Goal: Ask a question

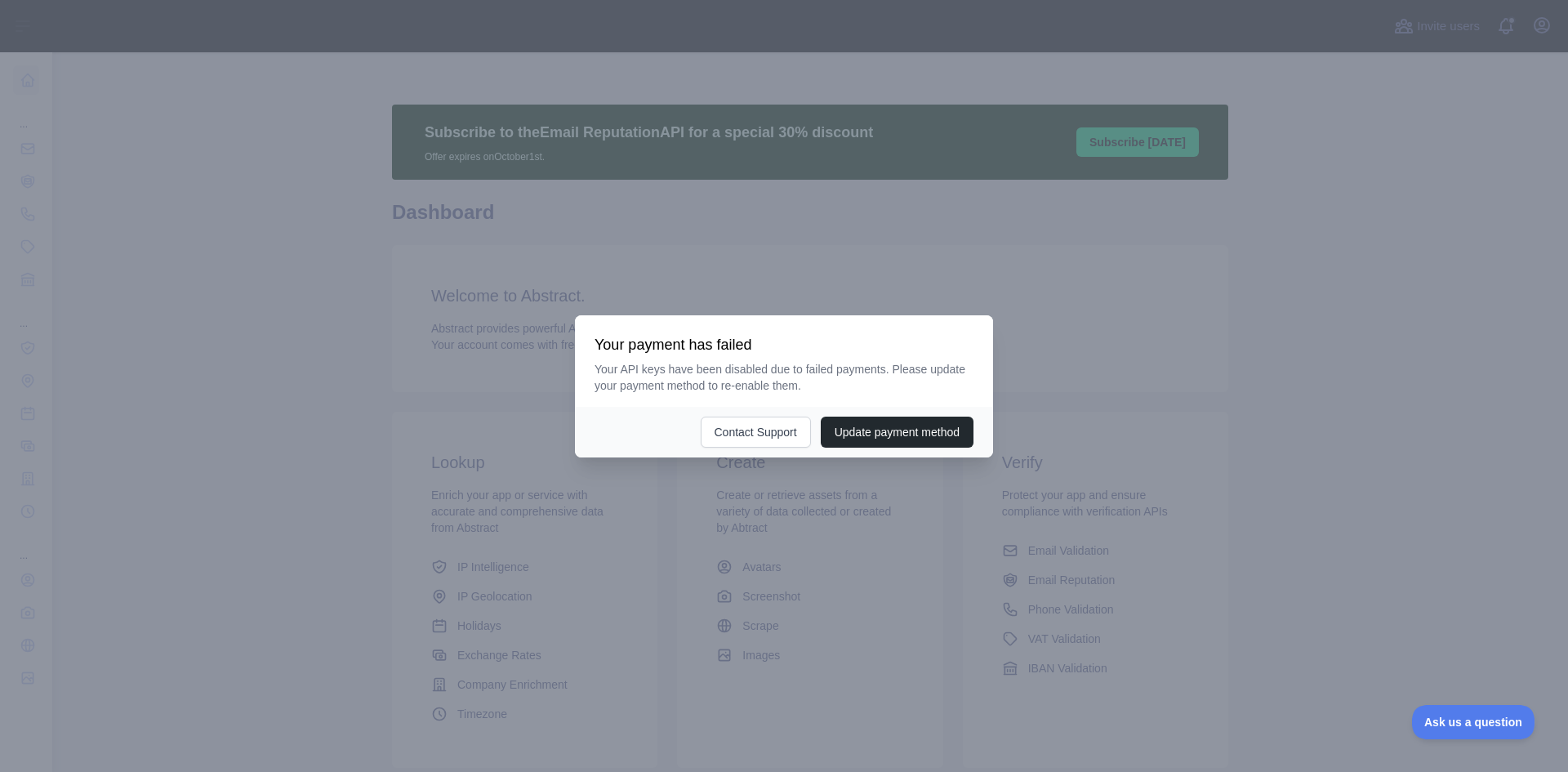
click at [1053, 338] on div at bounding box center [784, 386] width 1568 height 772
click at [879, 439] on button "Update payment method" at bounding box center [897, 432] width 153 height 31
click at [779, 427] on button "Contact Support" at bounding box center [755, 432] width 110 height 31
click at [1353, 135] on div at bounding box center [784, 386] width 1568 height 772
click at [1106, 352] on div at bounding box center [784, 386] width 1568 height 772
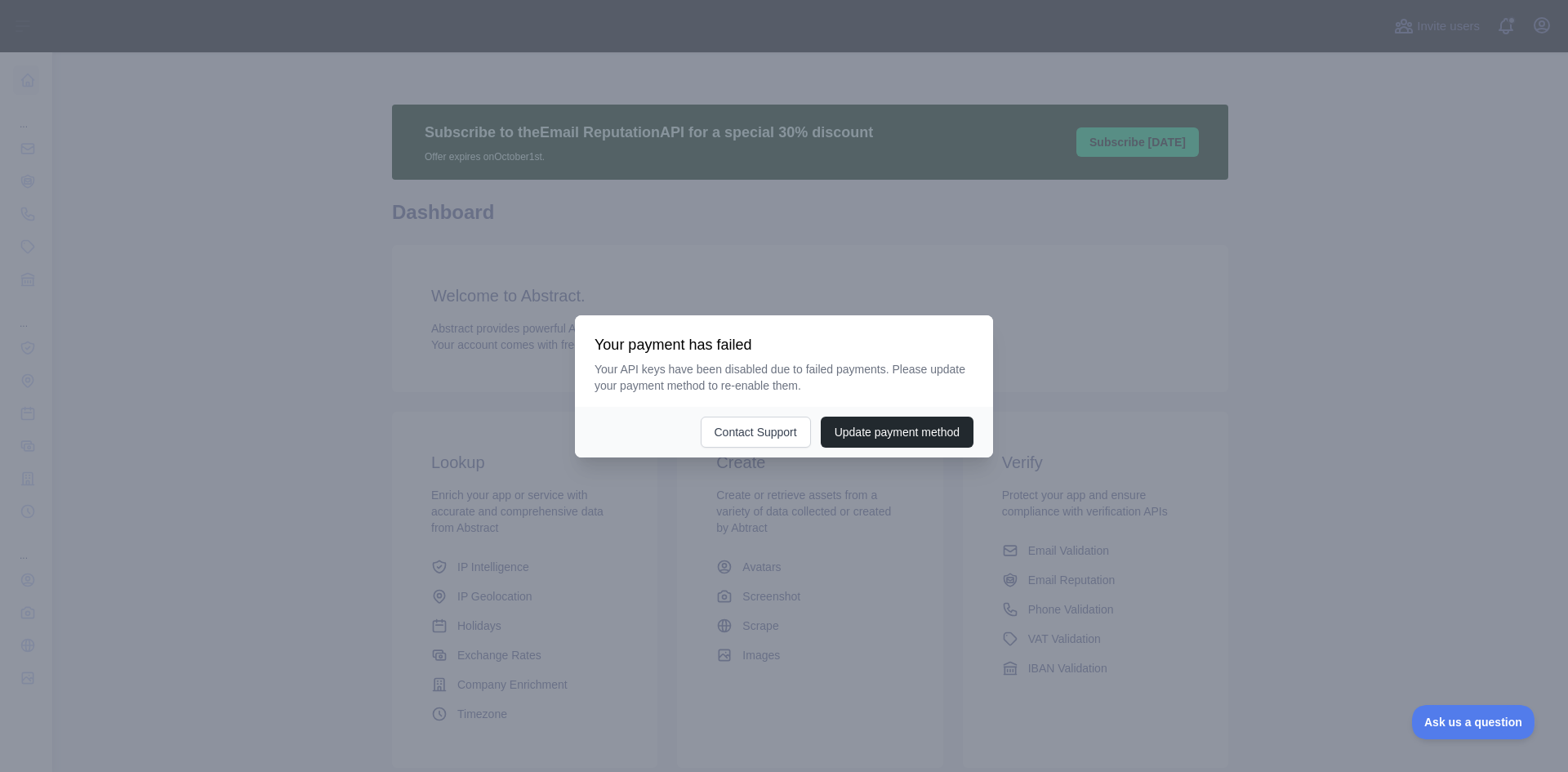
click at [1106, 352] on div at bounding box center [784, 386] width 1568 height 772
click at [1247, 388] on div at bounding box center [784, 386] width 1568 height 772
click at [940, 436] on button "Update payment method" at bounding box center [897, 432] width 153 height 31
click at [1438, 714] on span "Ask us a question" at bounding box center [1466, 720] width 123 height 12
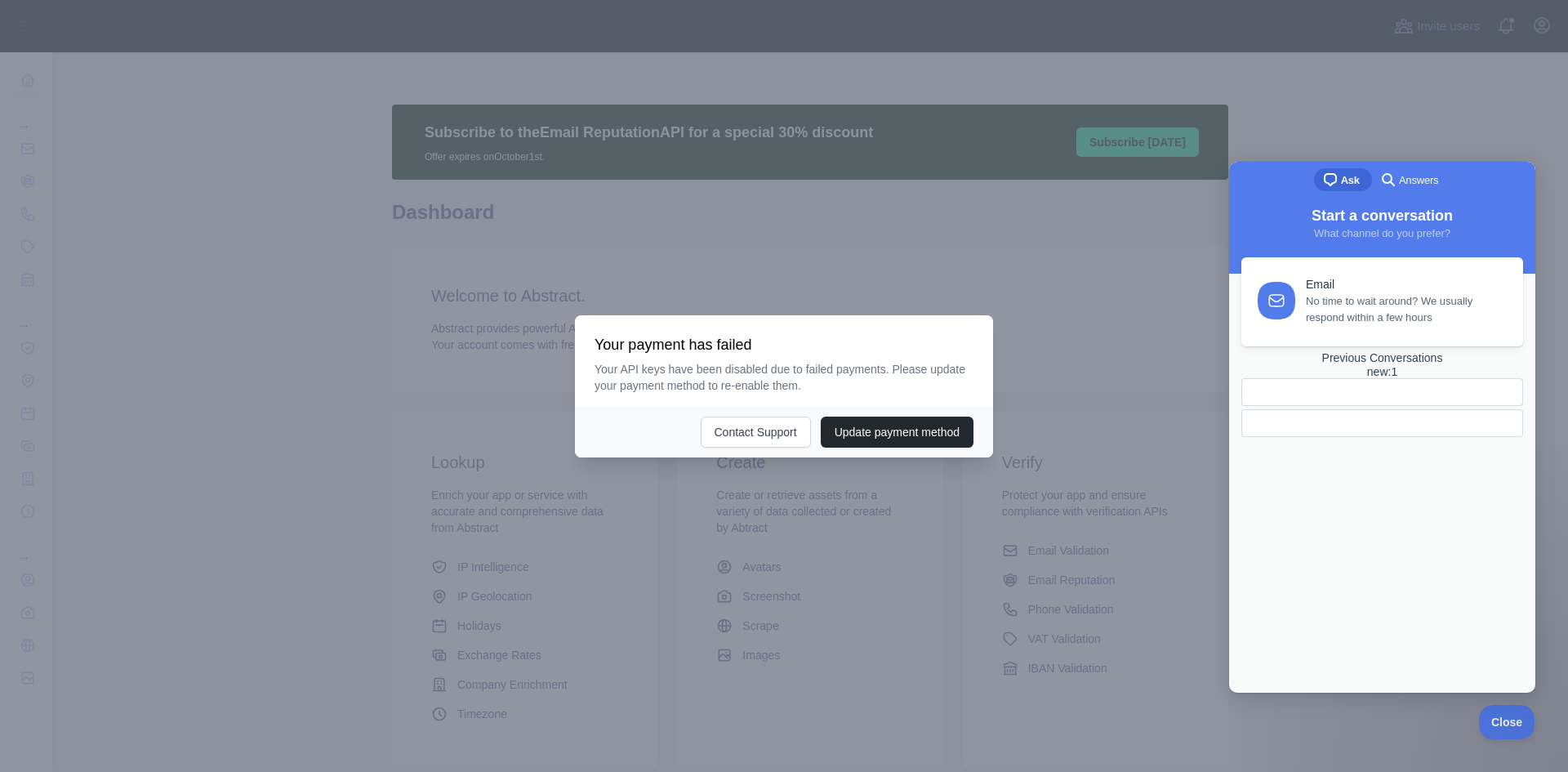
click at [1012, 332] on div at bounding box center [784, 386] width 1568 height 772
click at [687, 294] on div at bounding box center [784, 386] width 1568 height 772
click at [582, 193] on div at bounding box center [784, 386] width 1568 height 772
click at [582, 191] on div at bounding box center [784, 386] width 1568 height 772
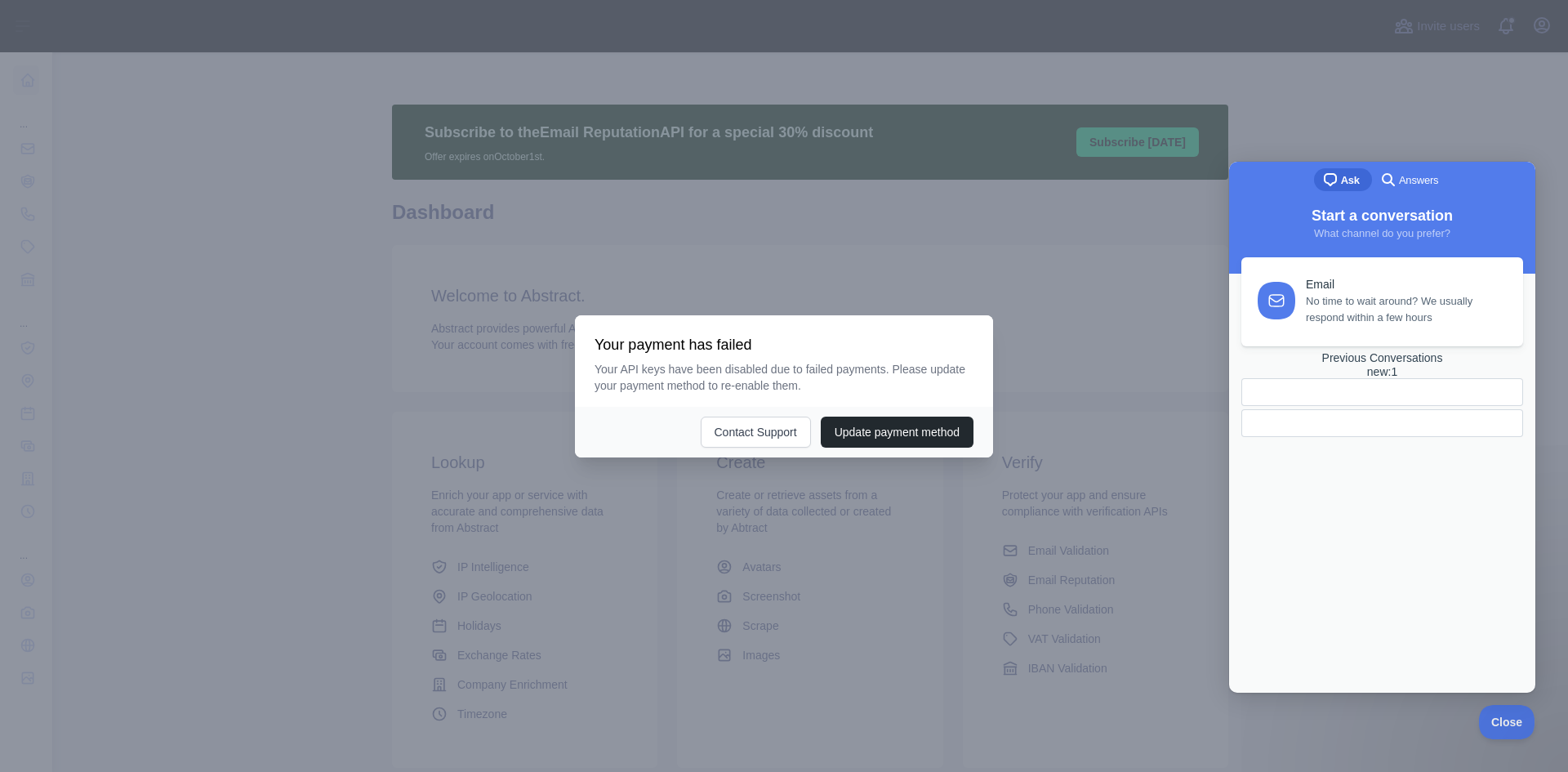
click at [820, 203] on div at bounding box center [784, 386] width 1568 height 772
click at [519, 270] on div at bounding box center [784, 386] width 1568 height 772
click at [33, 199] on div at bounding box center [784, 386] width 1568 height 772
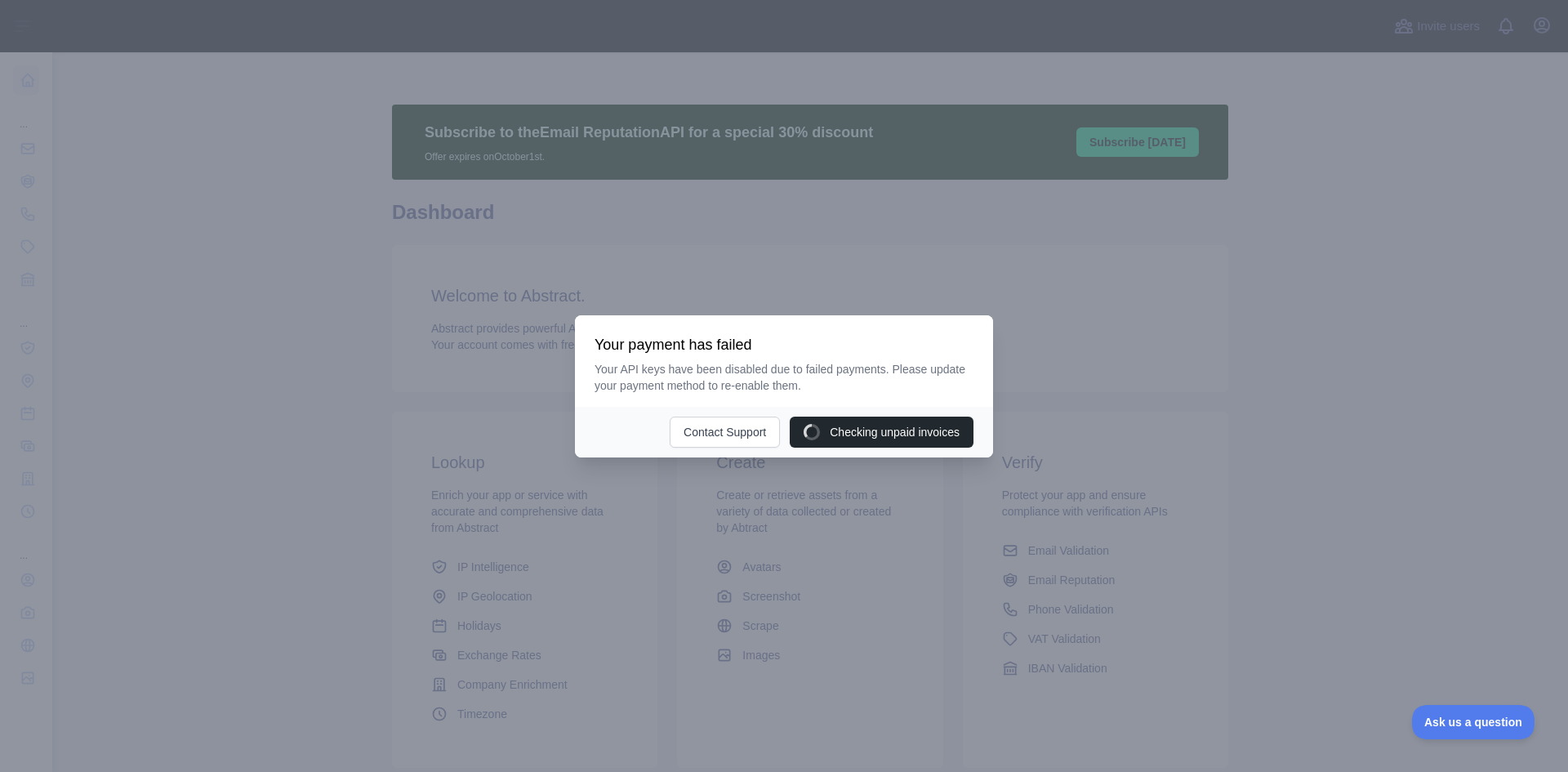
click at [343, 362] on div at bounding box center [784, 386] width 1568 height 772
click at [183, 334] on div at bounding box center [784, 386] width 1568 height 772
click at [924, 434] on button "Update payment method" at bounding box center [897, 432] width 153 height 31
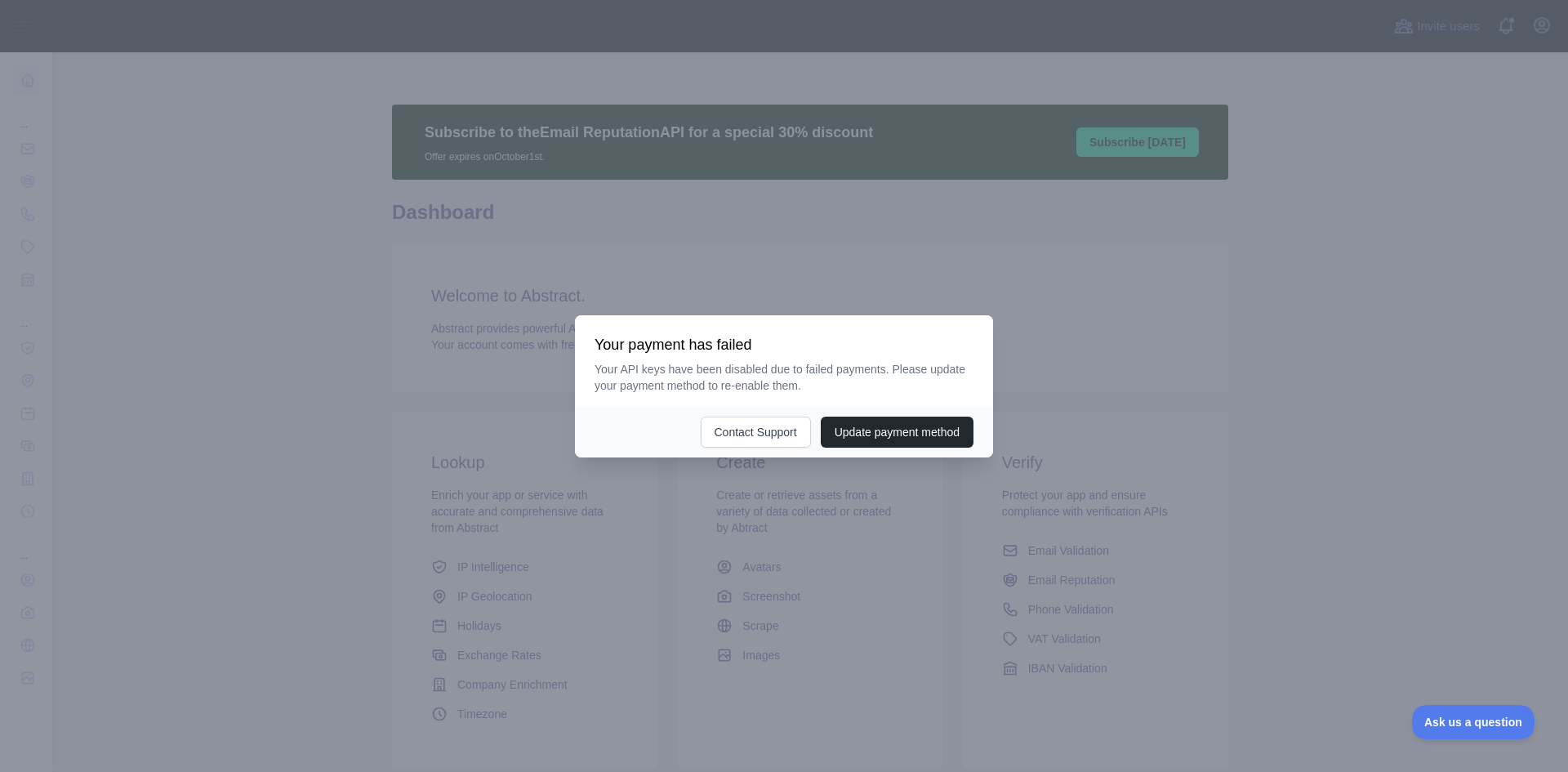
click at [1222, 264] on div at bounding box center [784, 386] width 1568 height 772
click at [534, 319] on div at bounding box center [784, 386] width 1568 height 772
click at [1142, 373] on div at bounding box center [784, 386] width 1568 height 772
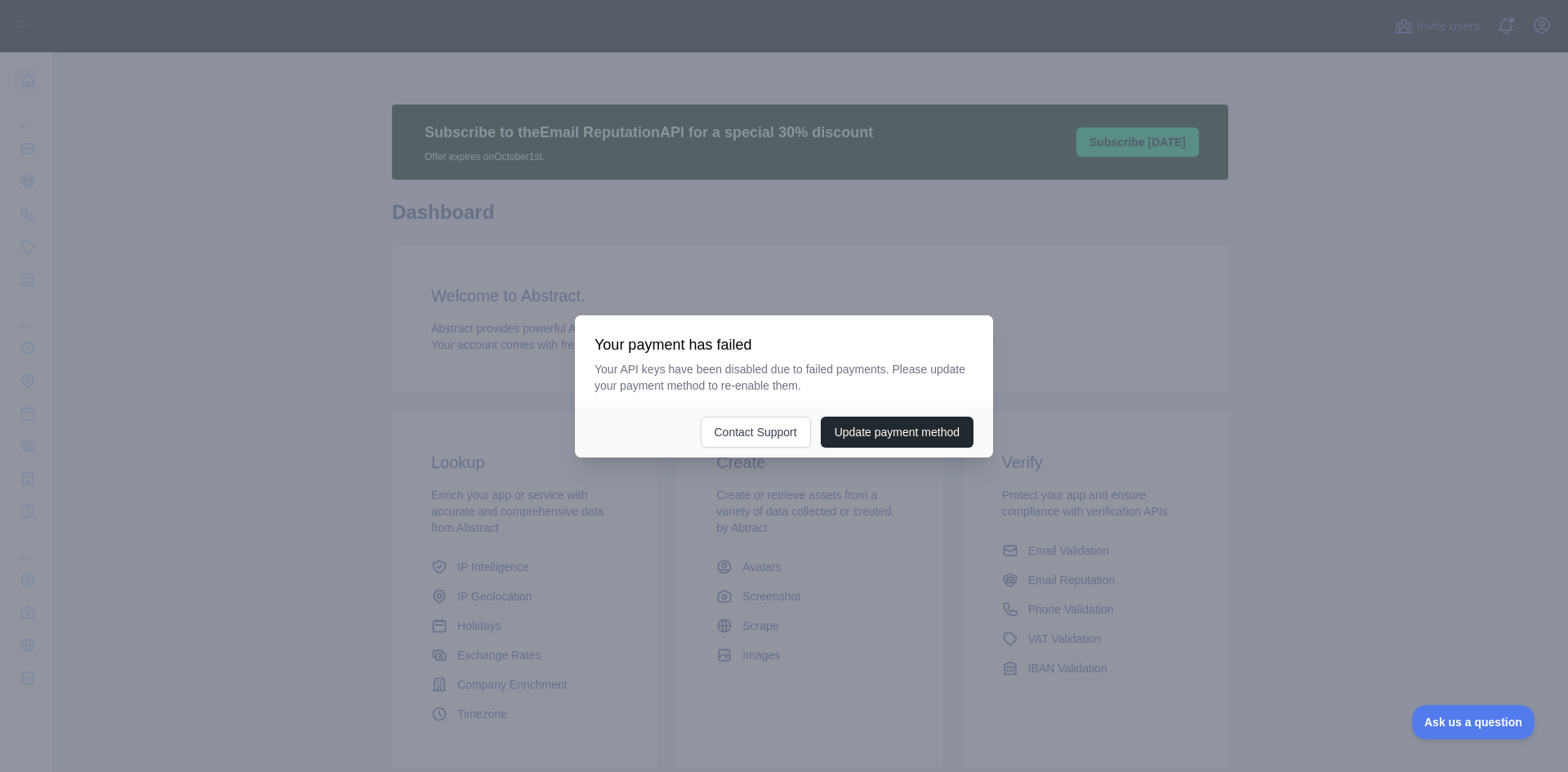
click at [1021, 224] on div at bounding box center [784, 386] width 1568 height 772
click at [804, 270] on div at bounding box center [784, 386] width 1568 height 772
click at [758, 433] on button "Contact Support" at bounding box center [755, 432] width 110 height 31
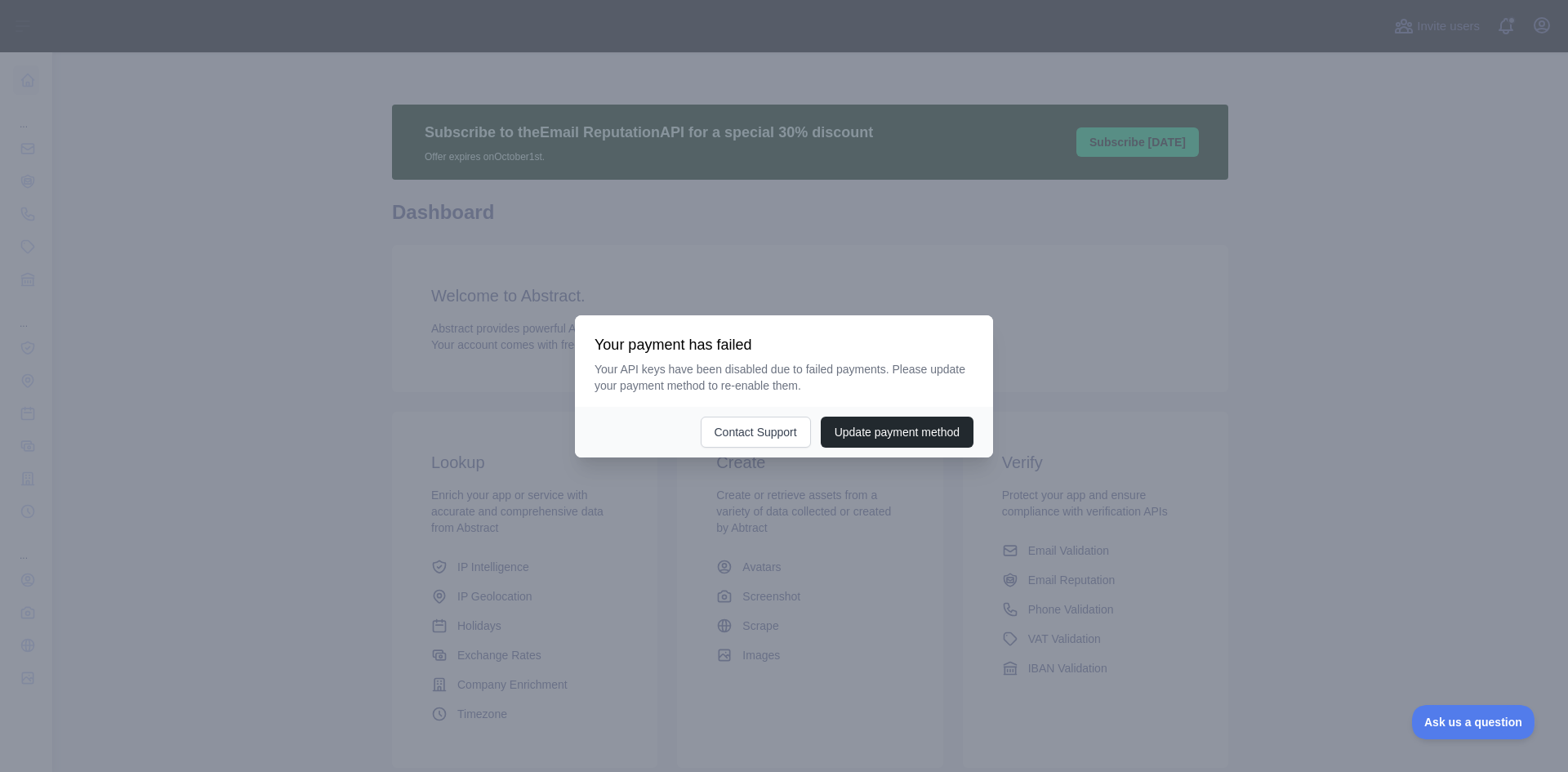
click at [1119, 110] on div at bounding box center [784, 386] width 1568 height 772
click at [1120, 109] on div at bounding box center [784, 386] width 1568 height 772
click at [1269, 82] on div at bounding box center [784, 386] width 1568 height 772
click at [25, 538] on div at bounding box center [784, 386] width 1568 height 772
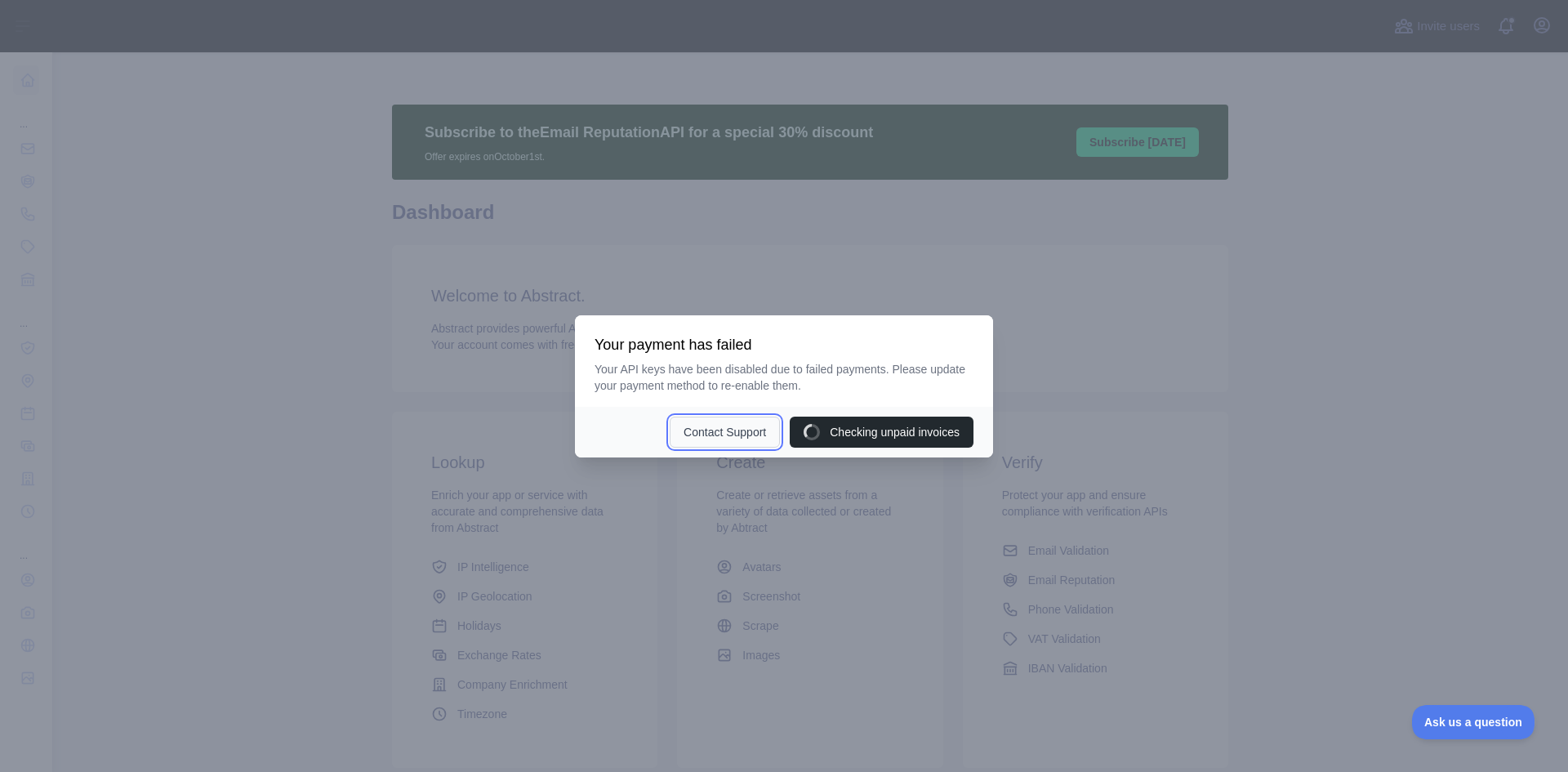
click at [714, 438] on button "Contact Support" at bounding box center [724, 432] width 110 height 31
click at [714, 438] on button "Contact Support" at bounding box center [755, 432] width 110 height 31
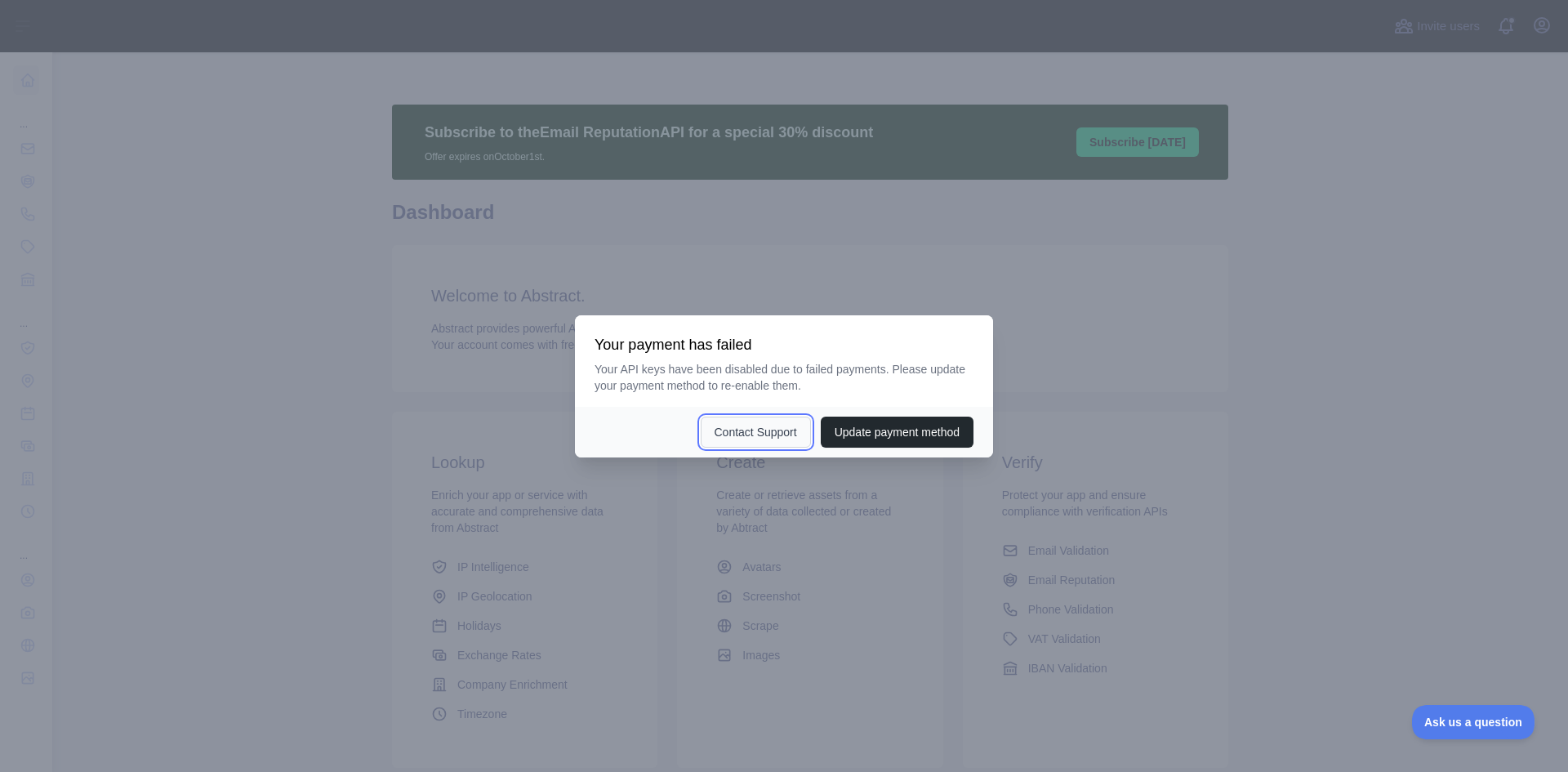
click at [714, 438] on button "Contact Support" at bounding box center [755, 432] width 110 height 31
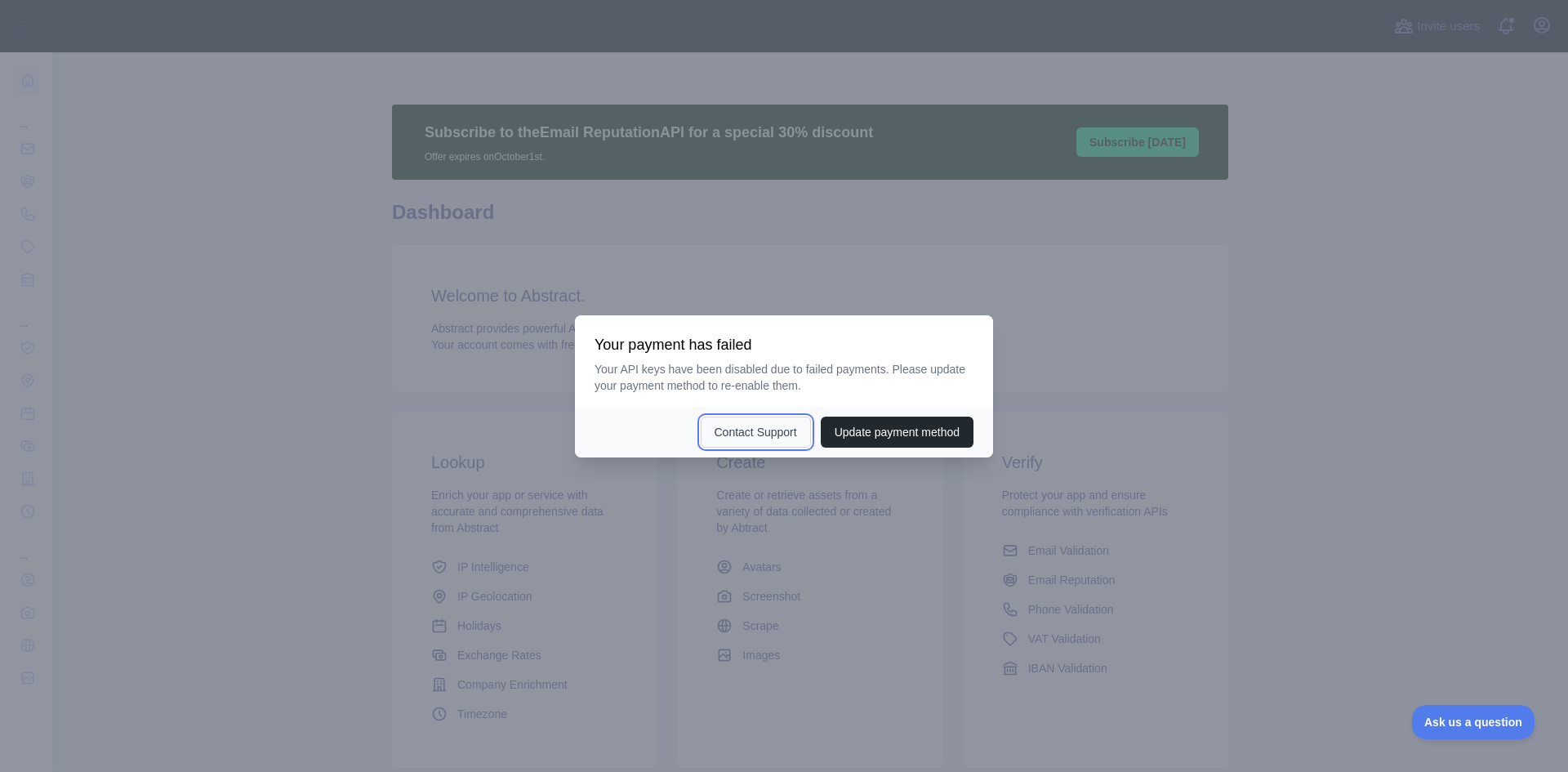
click at [714, 438] on button "Contact Support" at bounding box center [755, 432] width 110 height 31
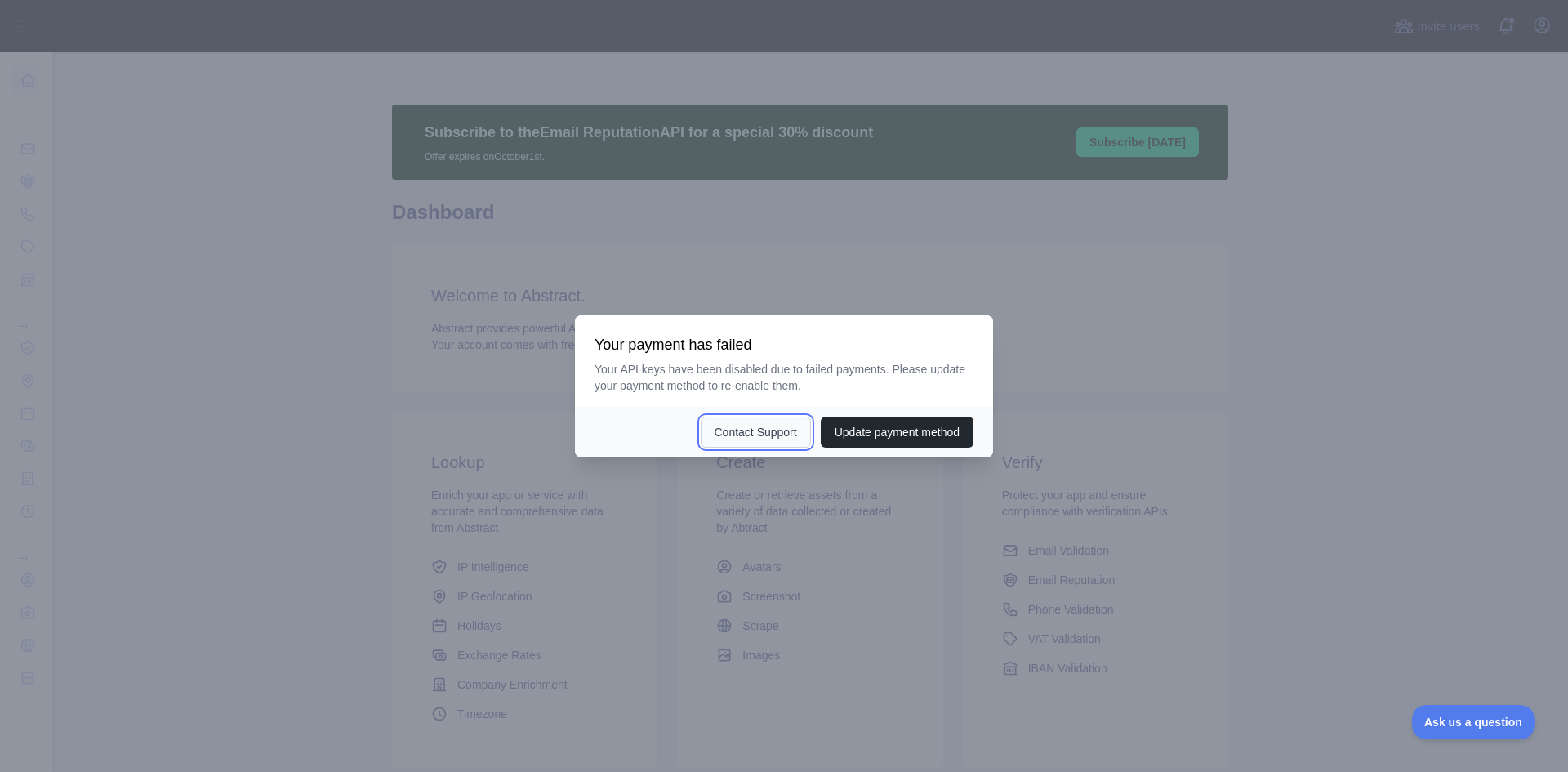
click at [714, 438] on button "Contact Support" at bounding box center [755, 432] width 110 height 31
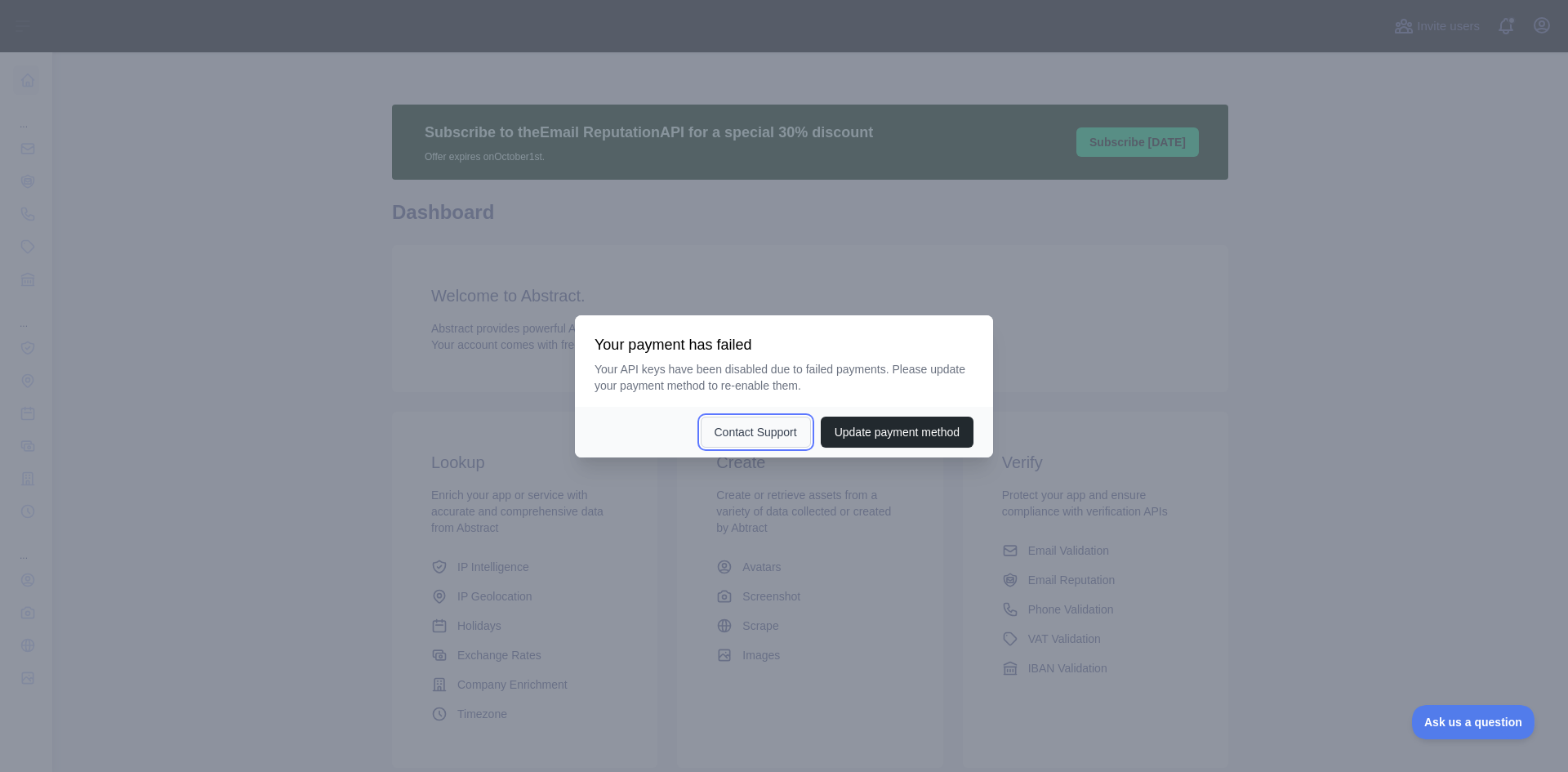
click at [714, 438] on button "Contact Support" at bounding box center [755, 432] width 110 height 31
click at [499, 378] on div at bounding box center [784, 386] width 1568 height 772
